Goal: Task Accomplishment & Management: Complete application form

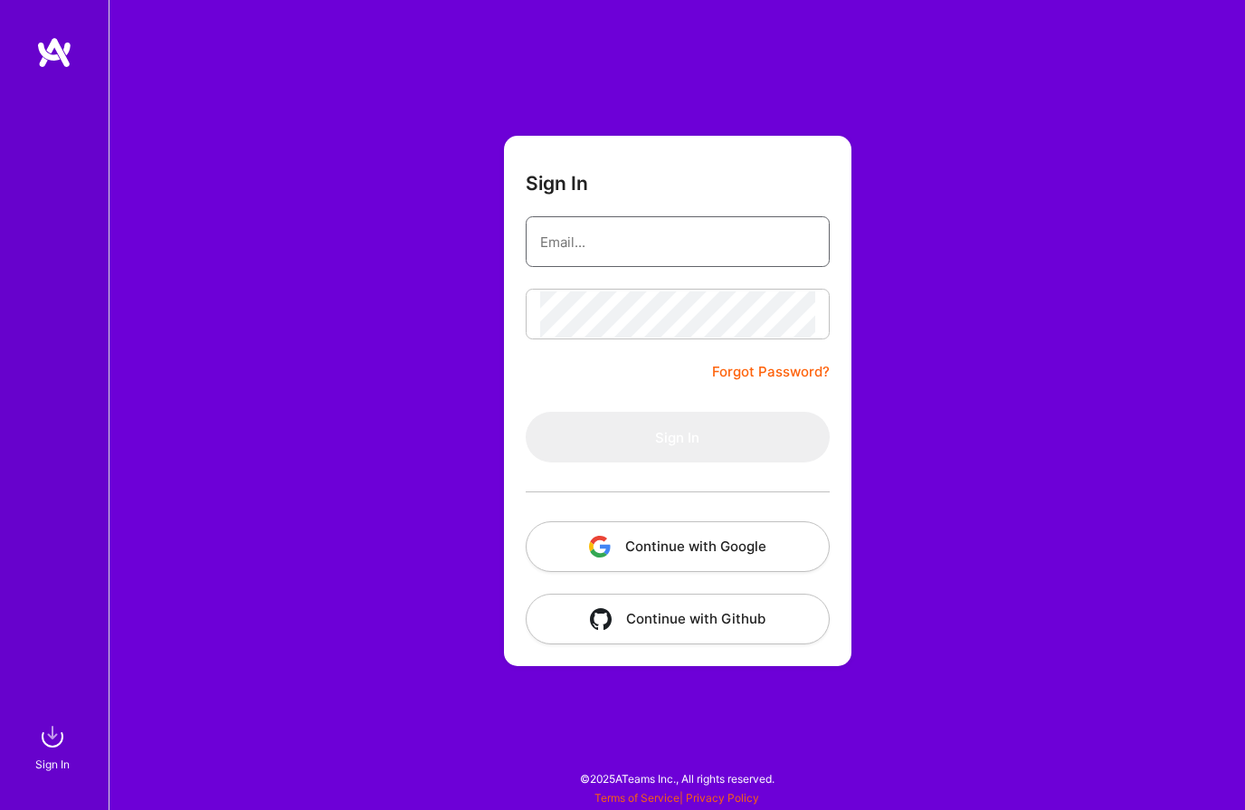
type input "[PERSON_NAME][EMAIL_ADDRESS][DOMAIN_NAME]"
click at [677, 437] on button "Sign In" at bounding box center [678, 437] width 304 height 51
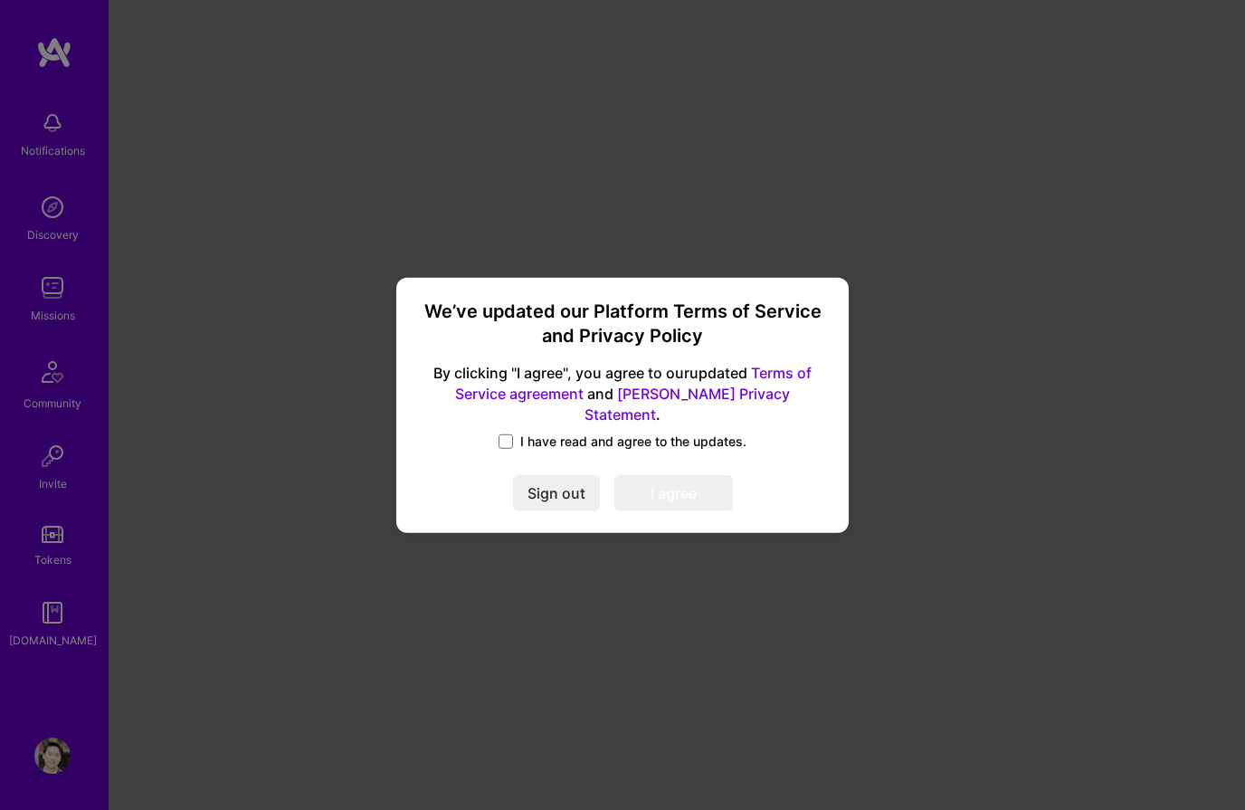
click at [535, 433] on span "I have read and agree to the updates." at bounding box center [633, 442] width 226 height 18
click at [0, 0] on input "I have read and agree to the updates." at bounding box center [0, 0] width 0 height 0
click at [700, 486] on button "I agree" at bounding box center [674, 493] width 119 height 36
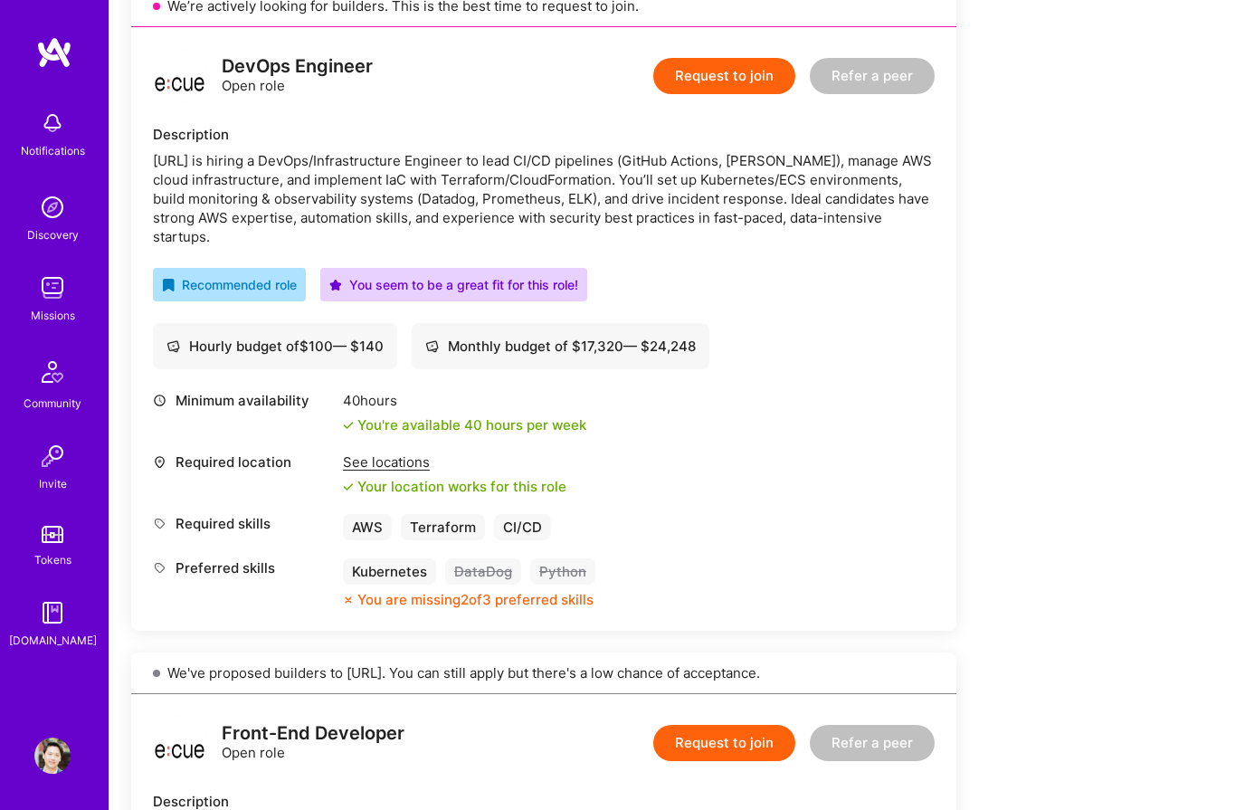
scroll to position [426, 0]
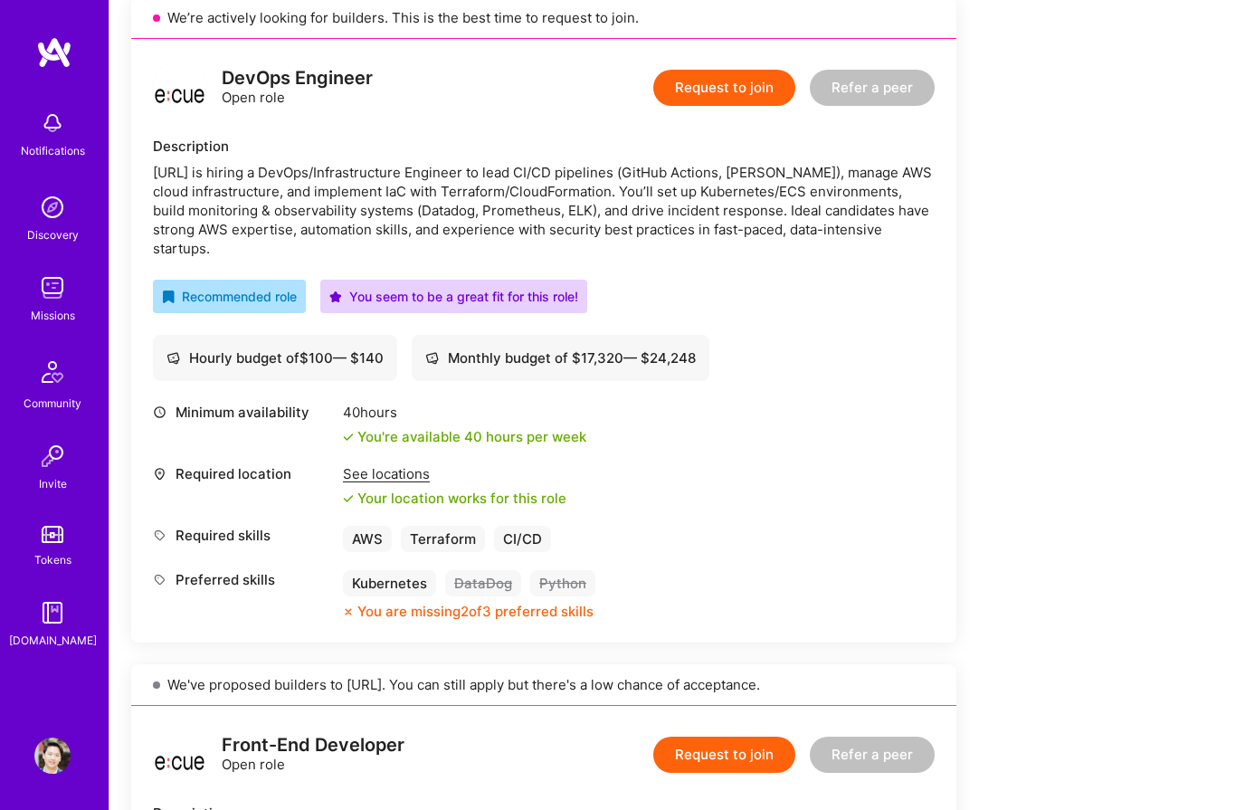
click at [397, 587] on div "Kubernetes" at bounding box center [389, 583] width 93 height 26
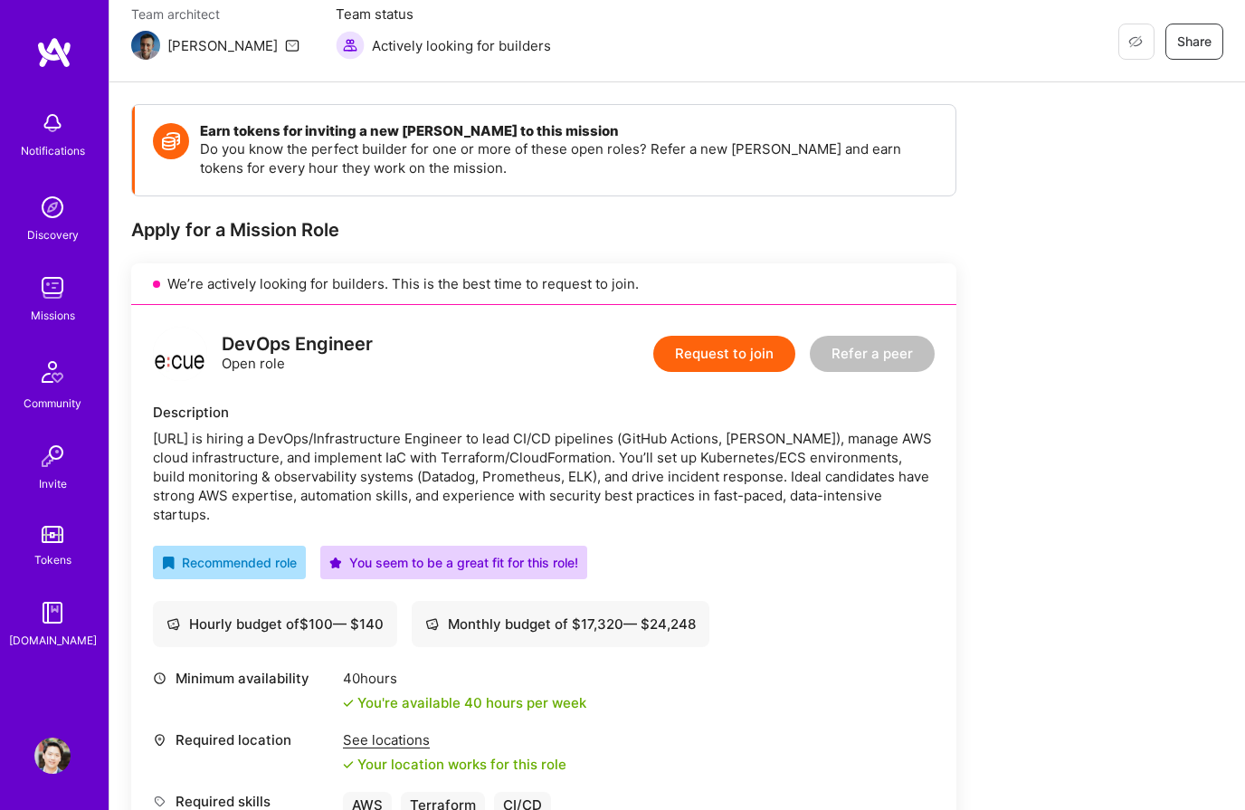
scroll to position [181, 0]
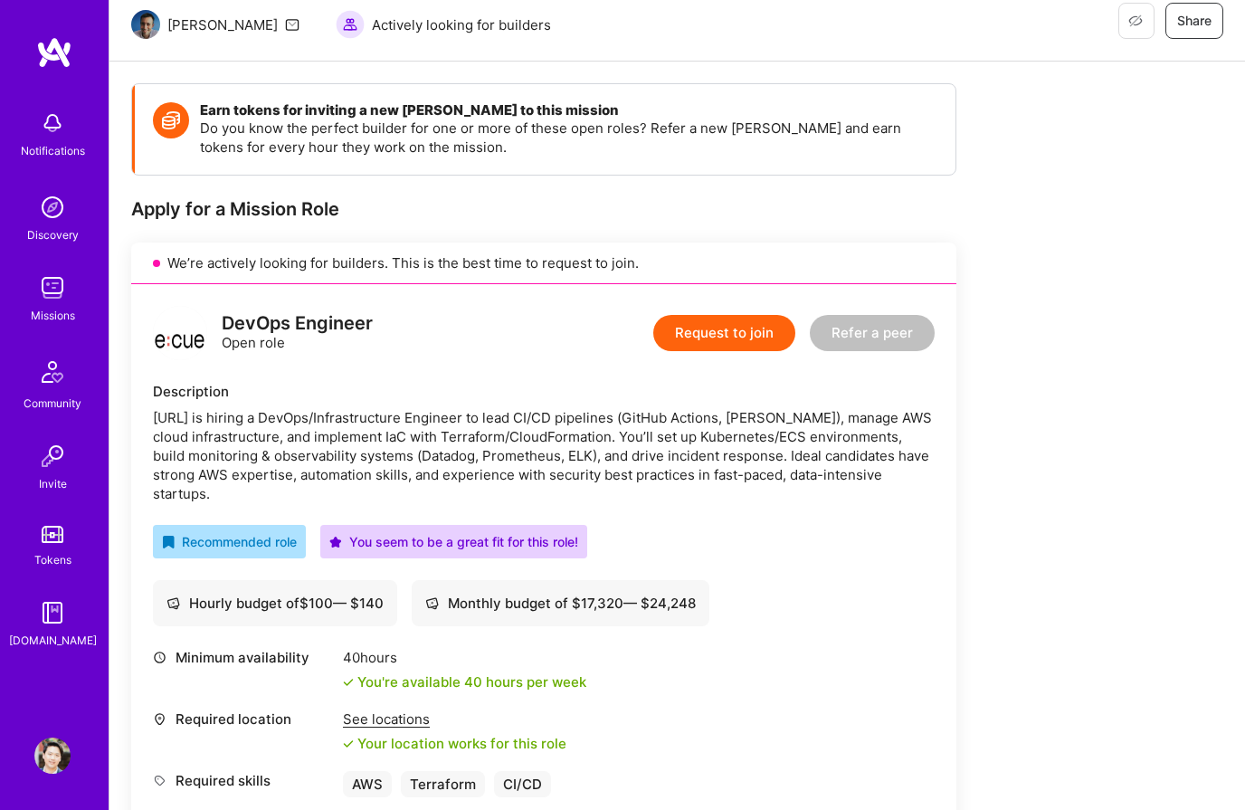
click at [728, 336] on button "Request to join" at bounding box center [724, 333] width 142 height 36
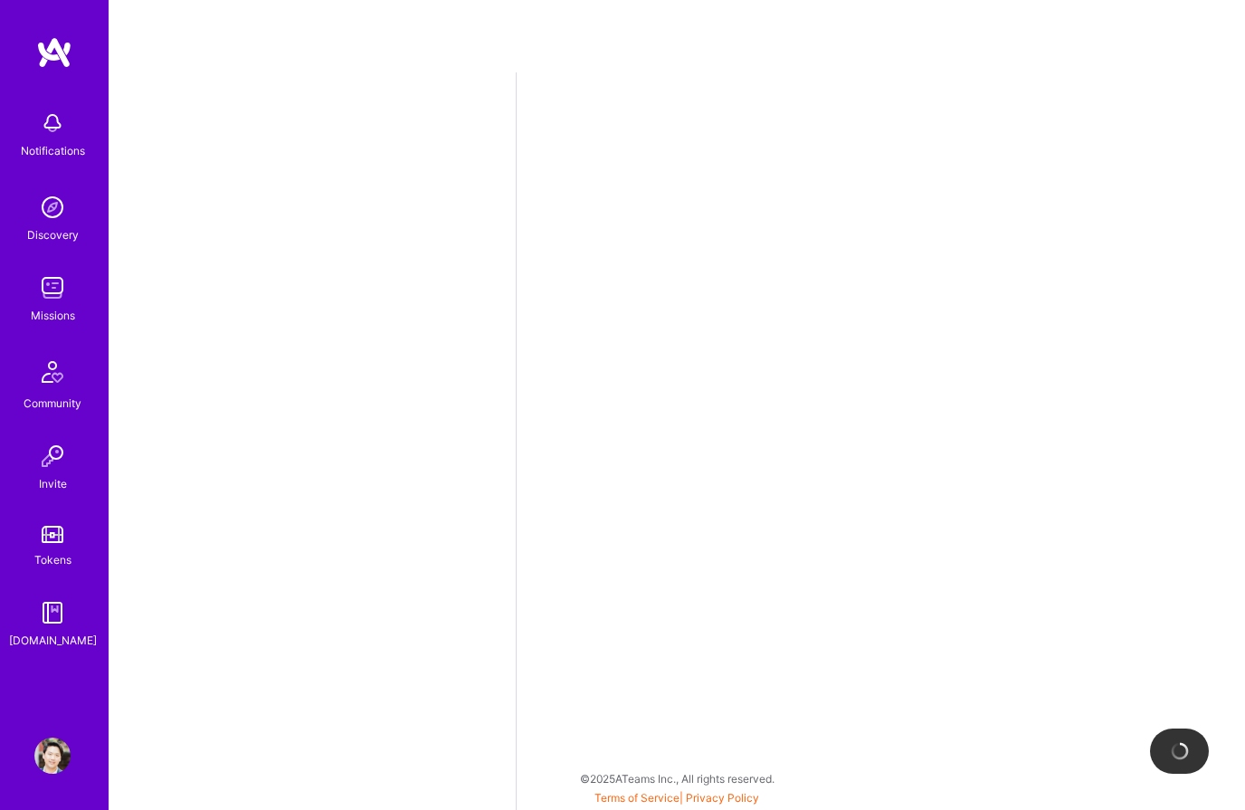
select select "US"
